Goal: Information Seeking & Learning: Learn about a topic

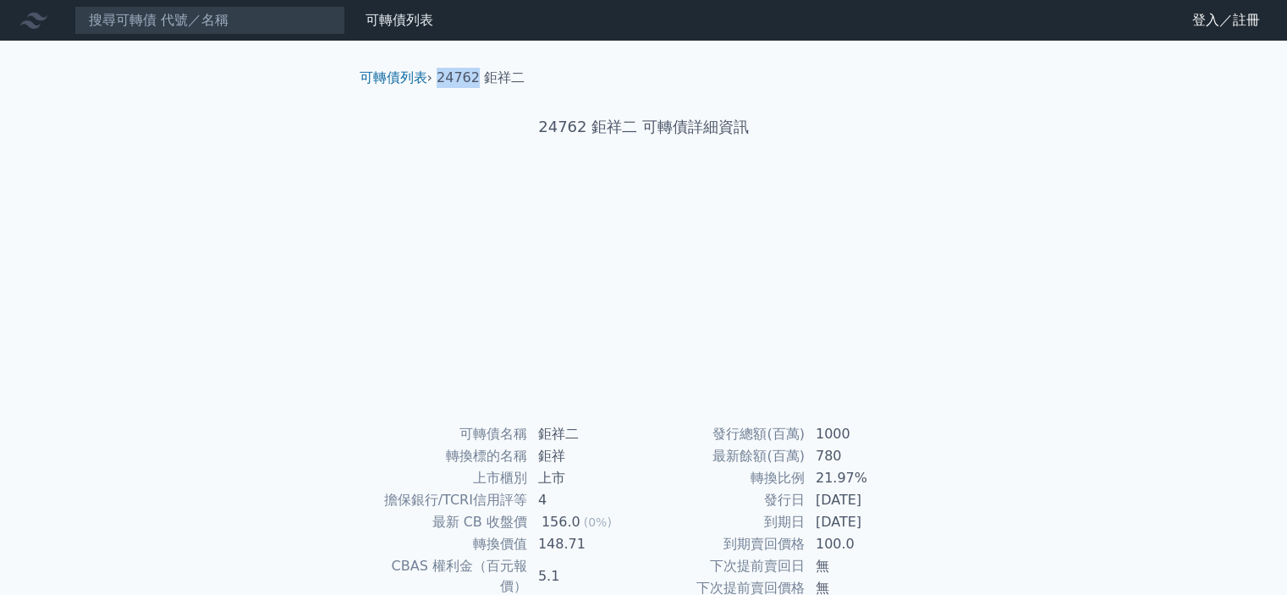
drag, startPoint x: 440, startPoint y: 74, endPoint x: 477, endPoint y: 73, distance: 37.3
click at [477, 73] on li "24762 鉅祥二" at bounding box center [481, 78] width 88 height 20
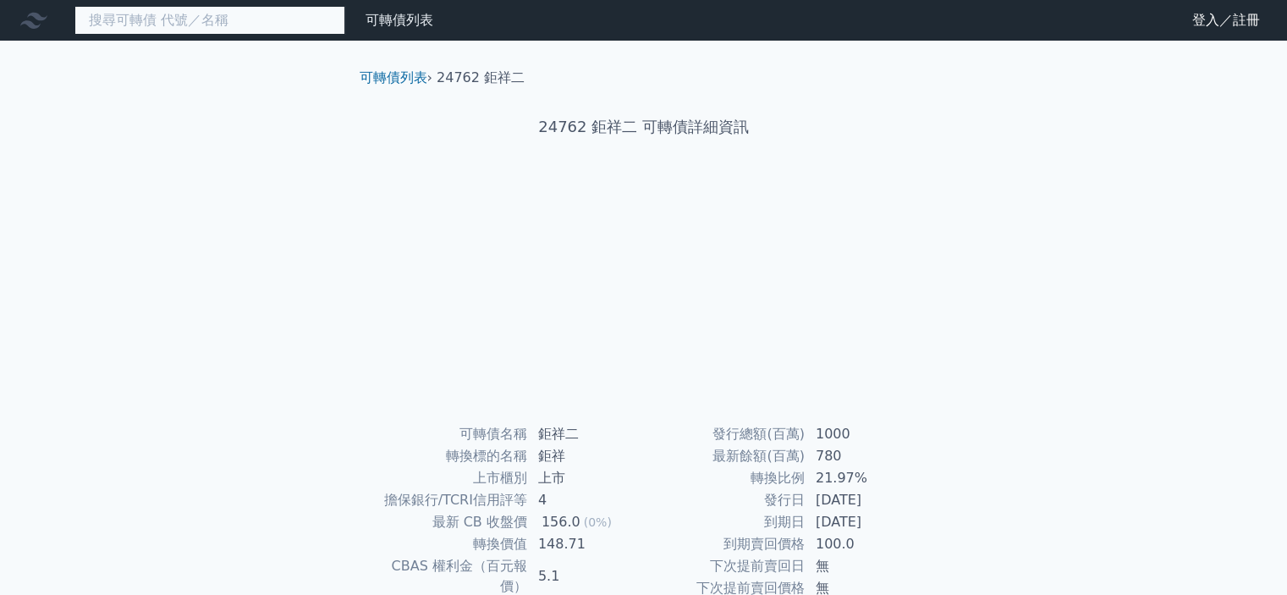
click at [296, 15] on input at bounding box center [209, 20] width 271 height 29
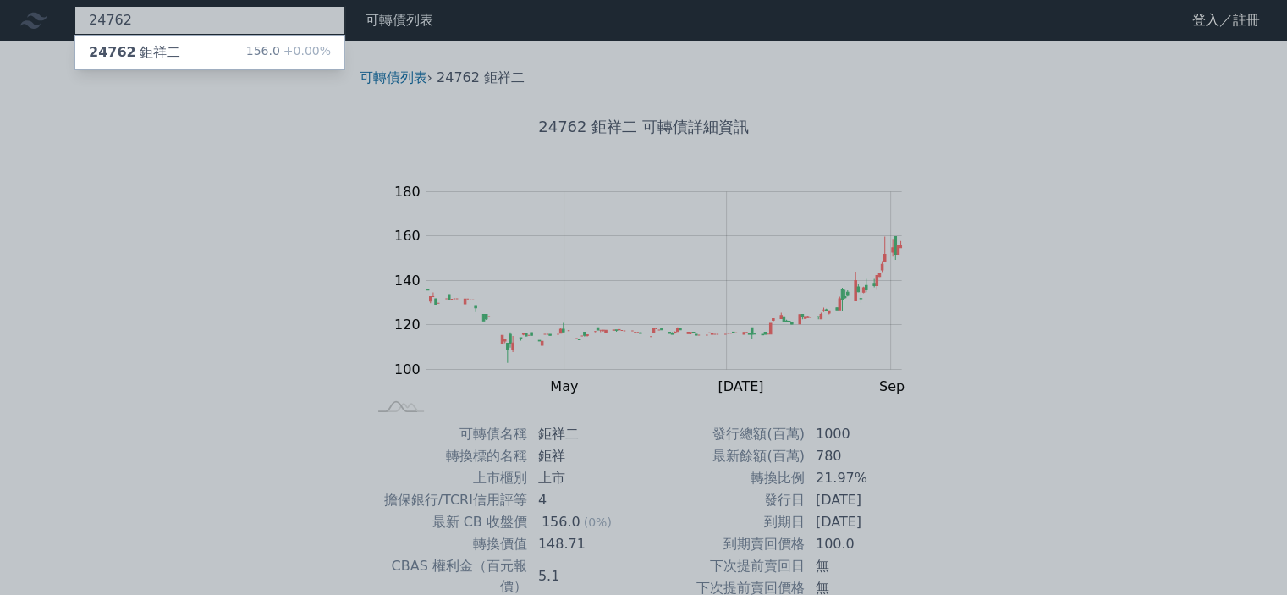
type input "24762"
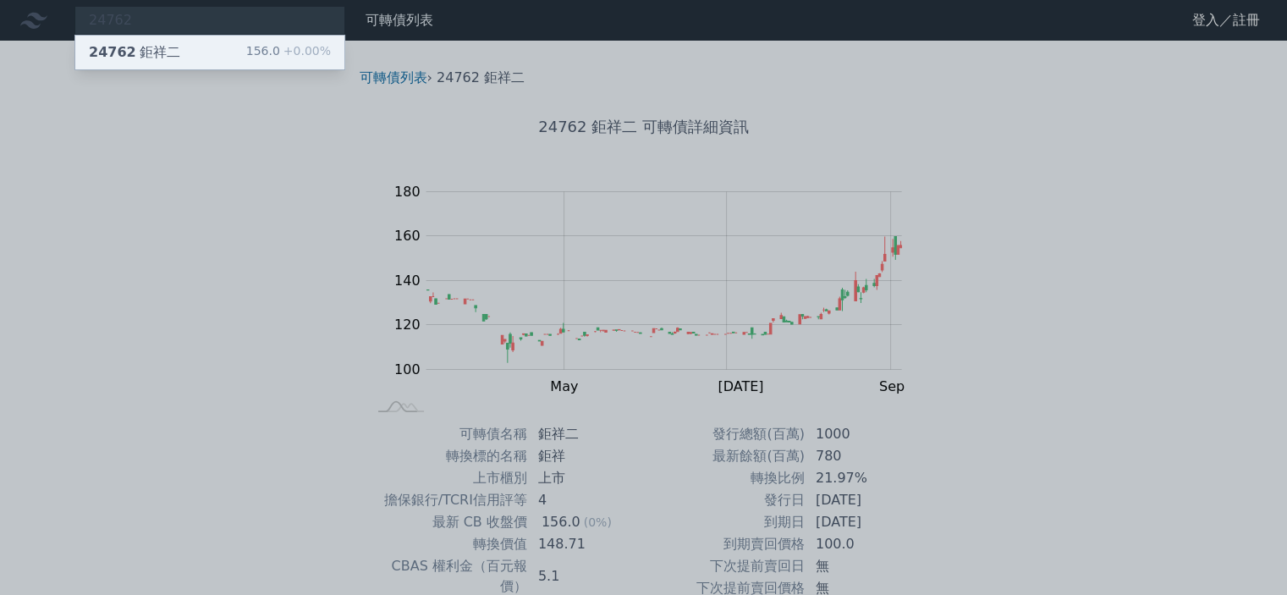
click at [246, 48] on div "24762 鉅祥二 156.0 +0.00%" at bounding box center [209, 53] width 269 height 34
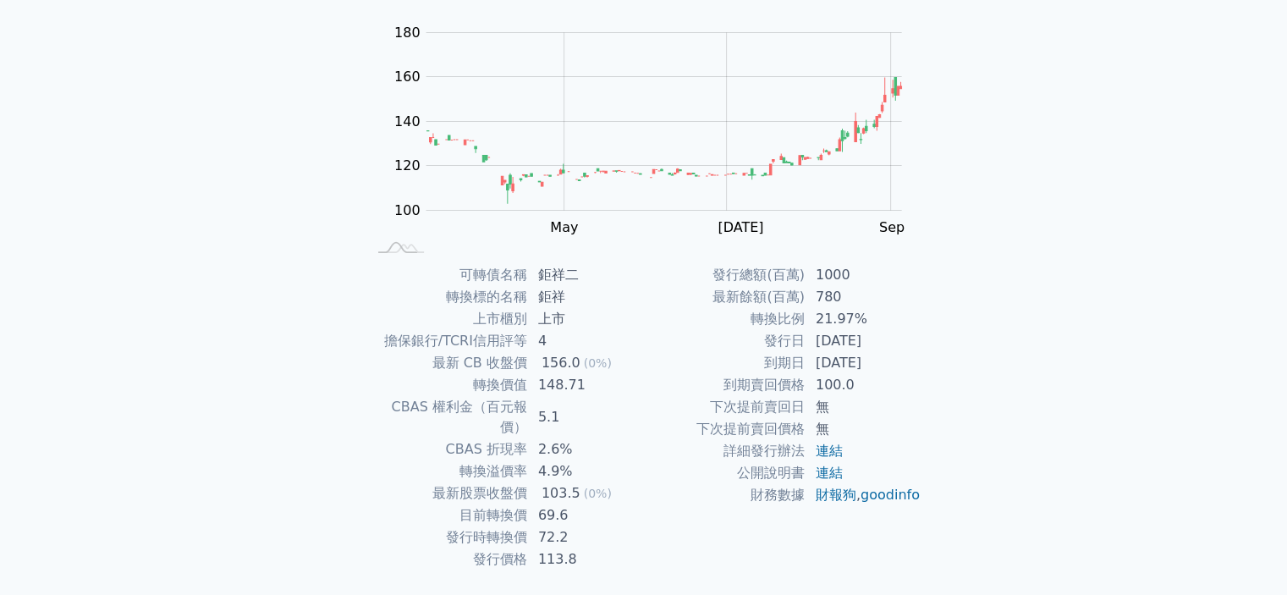
scroll to position [189, 0]
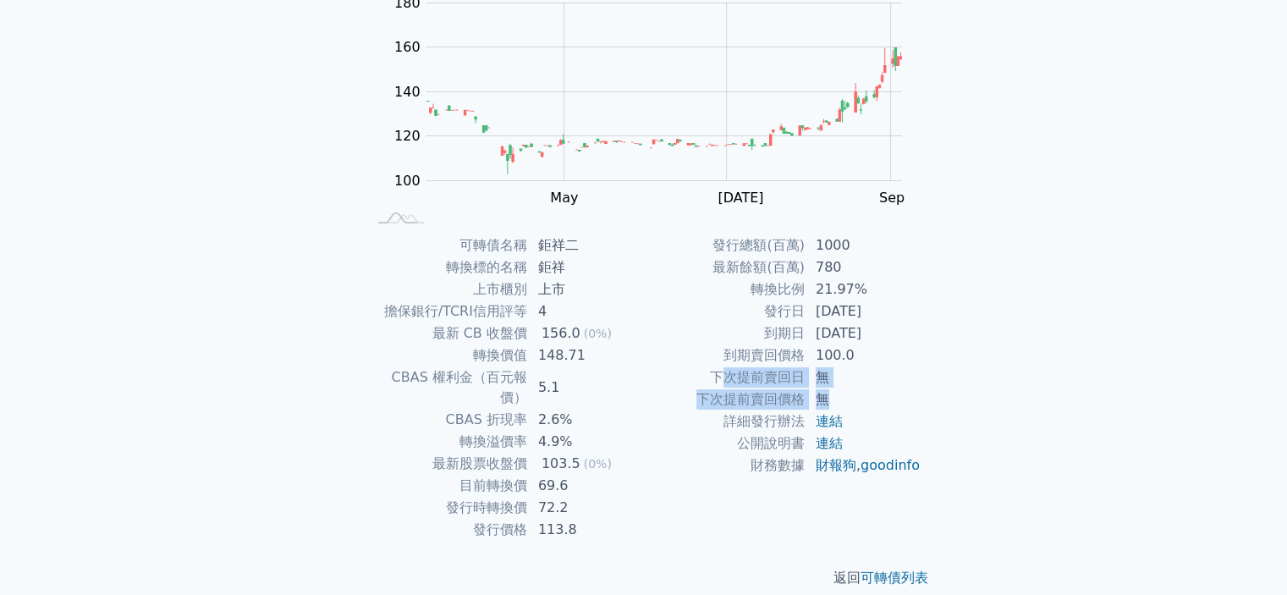
drag, startPoint x: 830, startPoint y: 392, endPoint x: 729, endPoint y: 377, distance: 102.5
click at [729, 377] on tbody "發行總額(百萬) 1000 最新餘額(百萬) 780 轉換比例 21.97% 發行日 [DATE] 到期日 [DATE] 到期賣回價格 100.0 下次提前賣…" at bounding box center [783, 355] width 278 height 242
click at [833, 349] on td "100.0" at bounding box center [864, 355] width 116 height 22
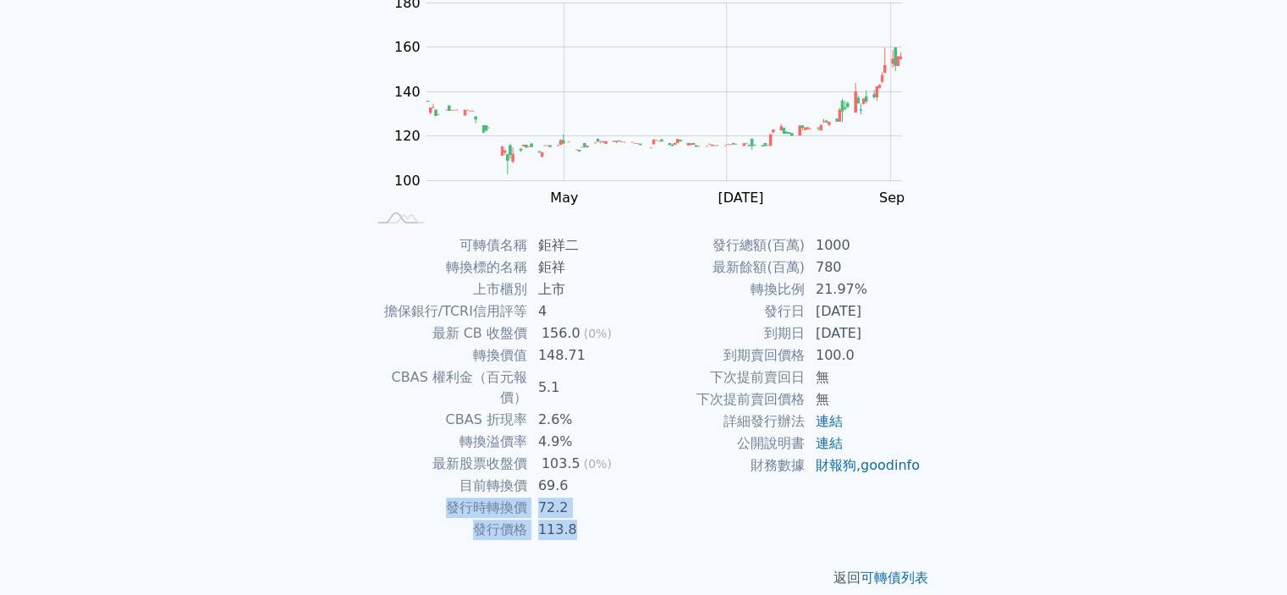
drag, startPoint x: 448, startPoint y: 483, endPoint x: 601, endPoint y: 507, distance: 155.0
click at [601, 507] on tbody "可轉債名稱 鉅祥二 轉換標的名稱 鉅祥 上市櫃別 上市 擔保銀行/TCRI信用評等 4 最新 CB 收盤價 156.0 (0%) 轉換價值 148.71 CB…" at bounding box center [505, 387] width 278 height 306
click at [757, 426] on td "詳細發行辦法" at bounding box center [725, 421] width 162 height 22
click at [602, 519] on td "113.8" at bounding box center [586, 530] width 116 height 22
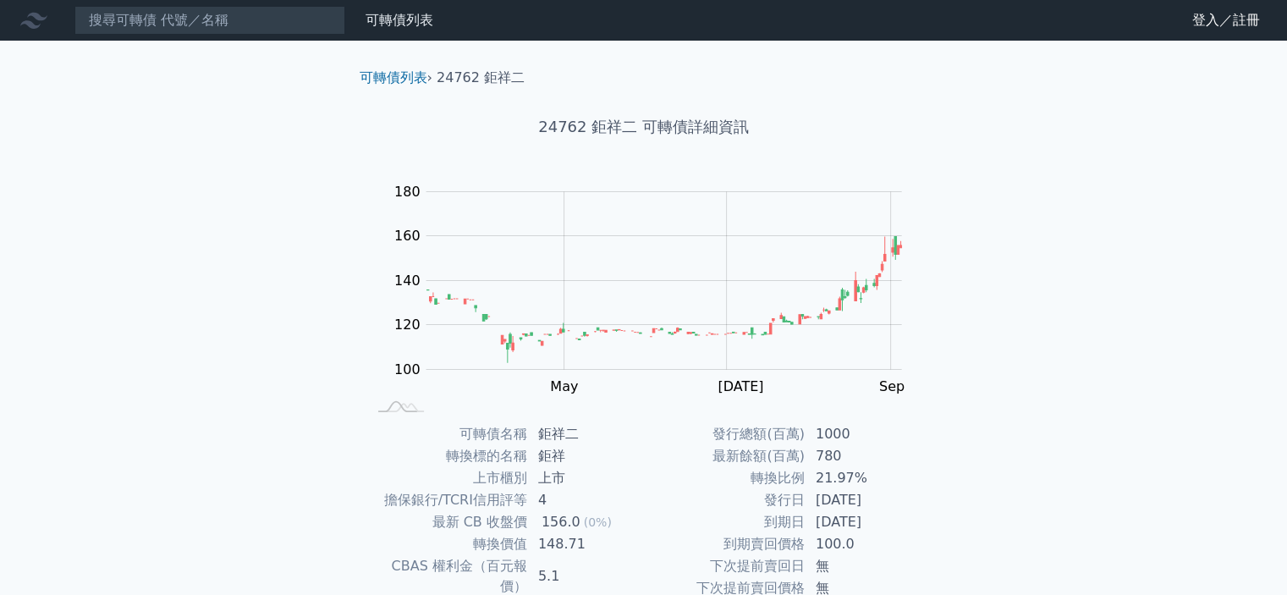
drag, startPoint x: 801, startPoint y: 339, endPoint x: 826, endPoint y: 437, distance: 101.2
click at [826, 437] on td "1000" at bounding box center [864, 434] width 116 height 22
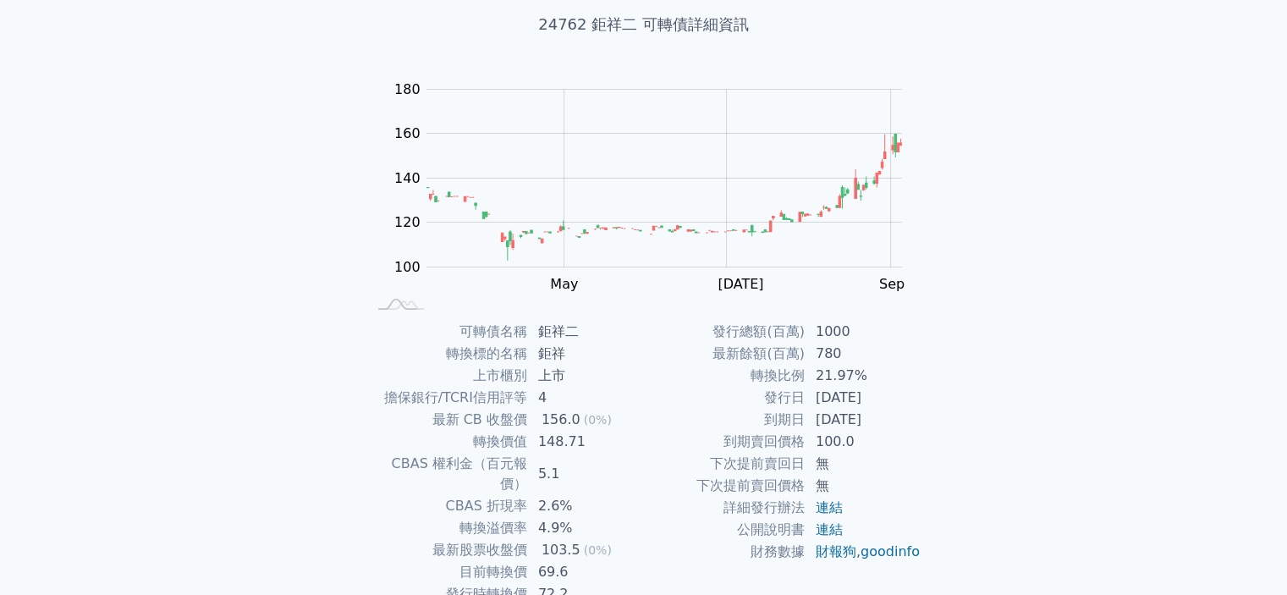
scroll to position [189, 0]
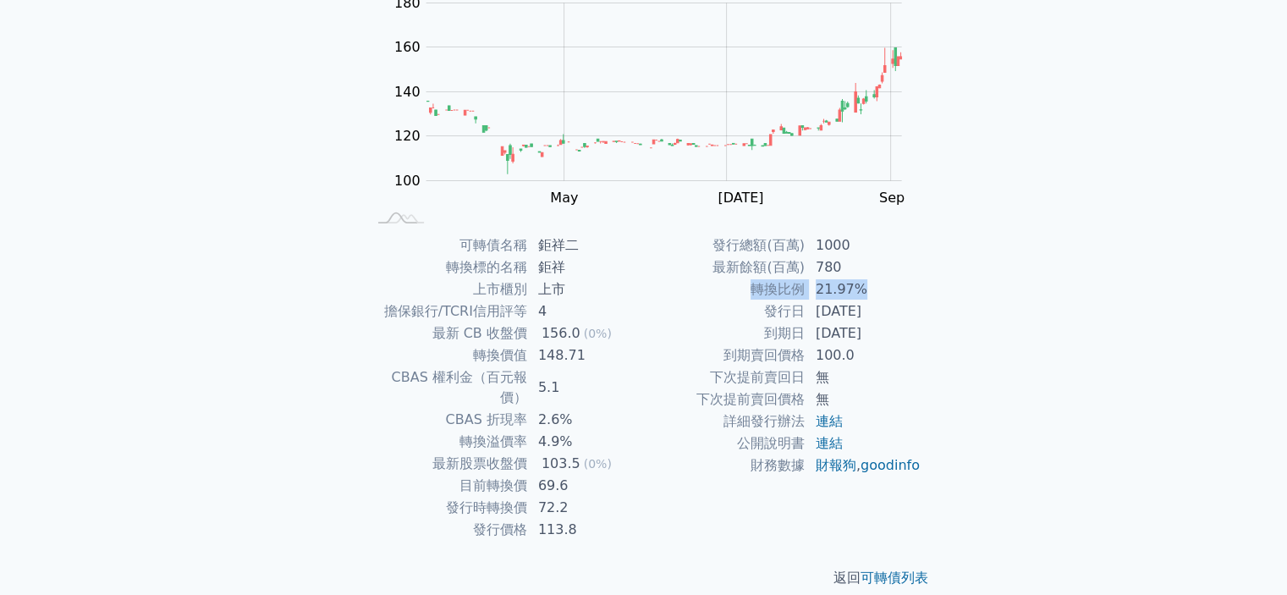
drag, startPoint x: 751, startPoint y: 288, endPoint x: 865, endPoint y: 289, distance: 114.2
click at [865, 289] on tr "轉換比例 21.97%" at bounding box center [783, 289] width 278 height 22
click at [1097, 327] on div "可轉債列表 財務數據 可轉債列表 財務數據 登入／註冊 登入／註冊 可轉債列表 › 24762 鉅祥二 24762 鉅祥二 可轉債詳細資訊 Zoom Out …" at bounding box center [643, 213] width 1287 height 804
